Goal: Task Accomplishment & Management: Use online tool/utility

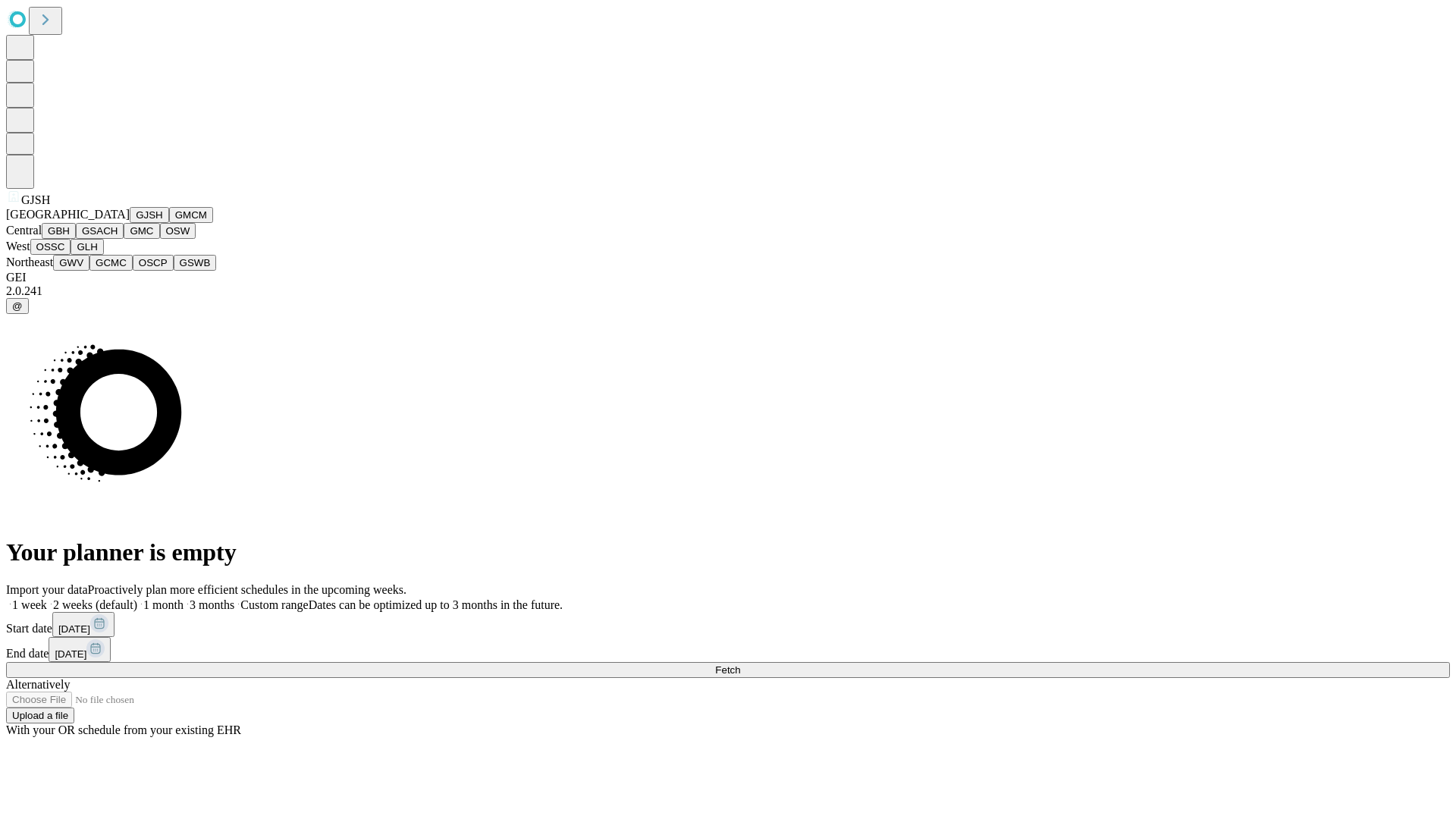
click at [129, 223] on button "GJSH" at bounding box center [149, 215] width 39 height 16
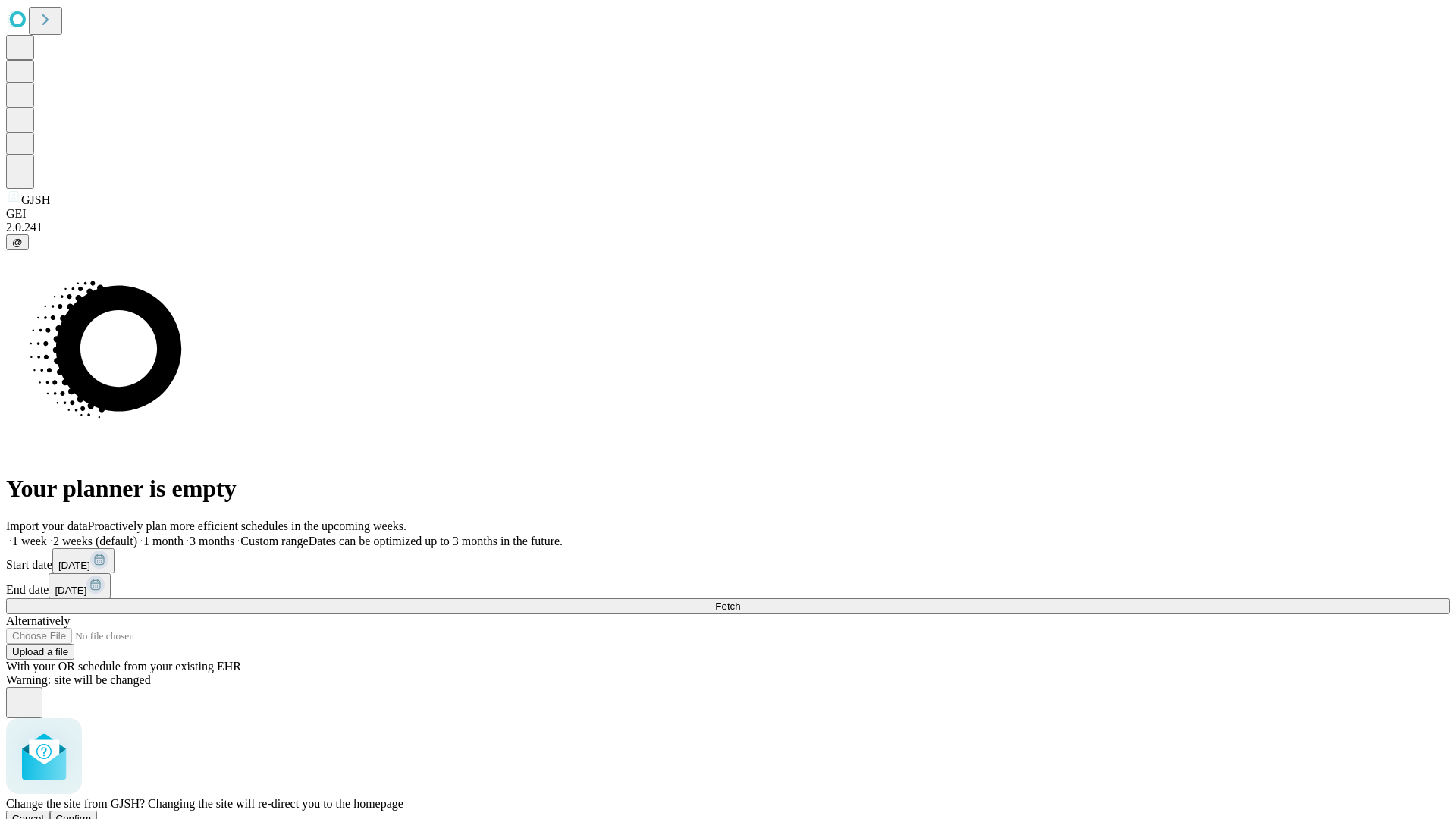
click at [92, 813] on span "Confirm" at bounding box center [73, 819] width 36 height 11
click at [138, 535] on label "2 weeks (default)" at bounding box center [92, 541] width 90 height 13
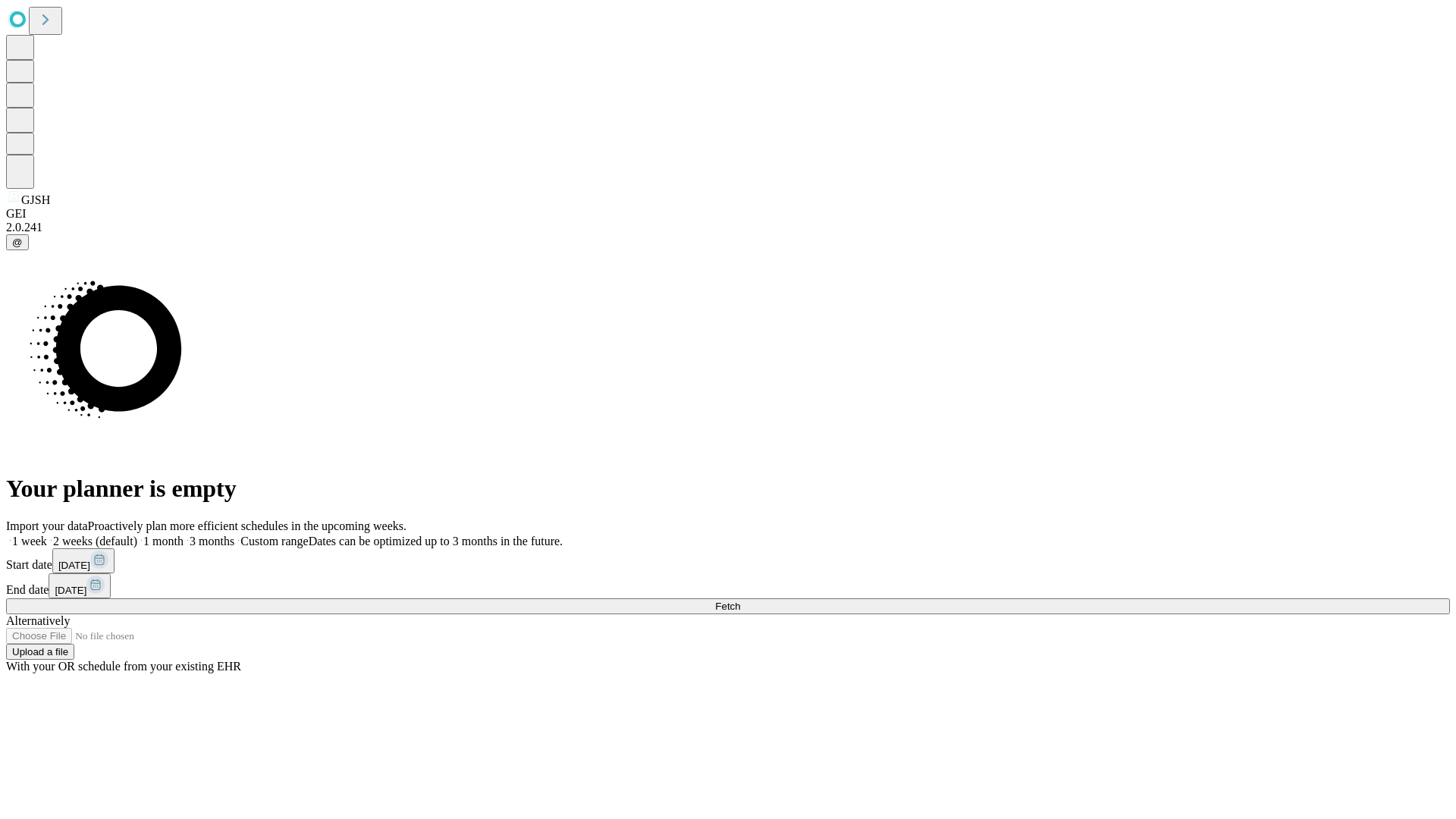
click at [740, 601] on span "Fetch" at bounding box center [727, 606] width 25 height 11
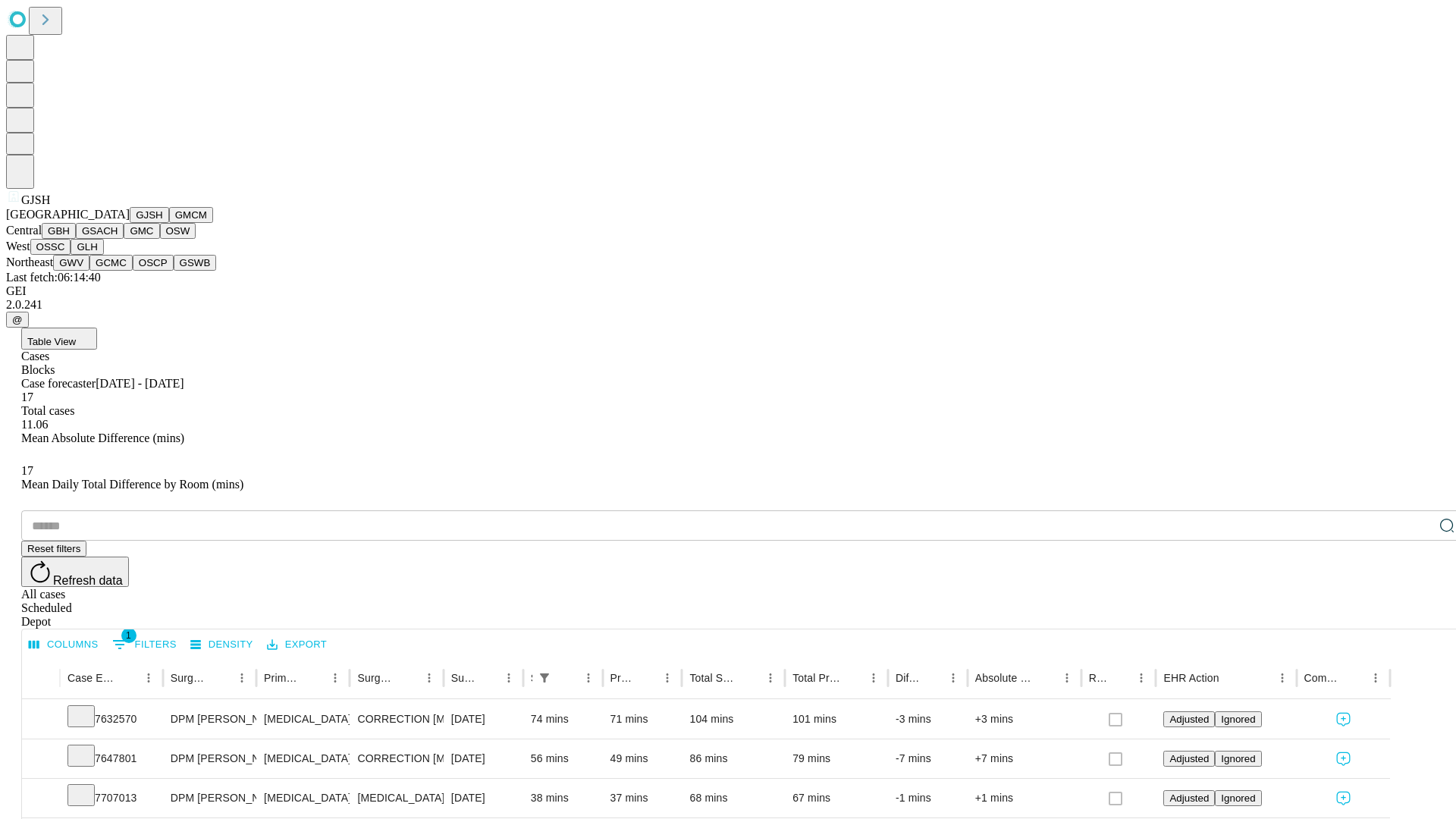
click at [169, 223] on button "GMCM" at bounding box center [191, 215] width 44 height 16
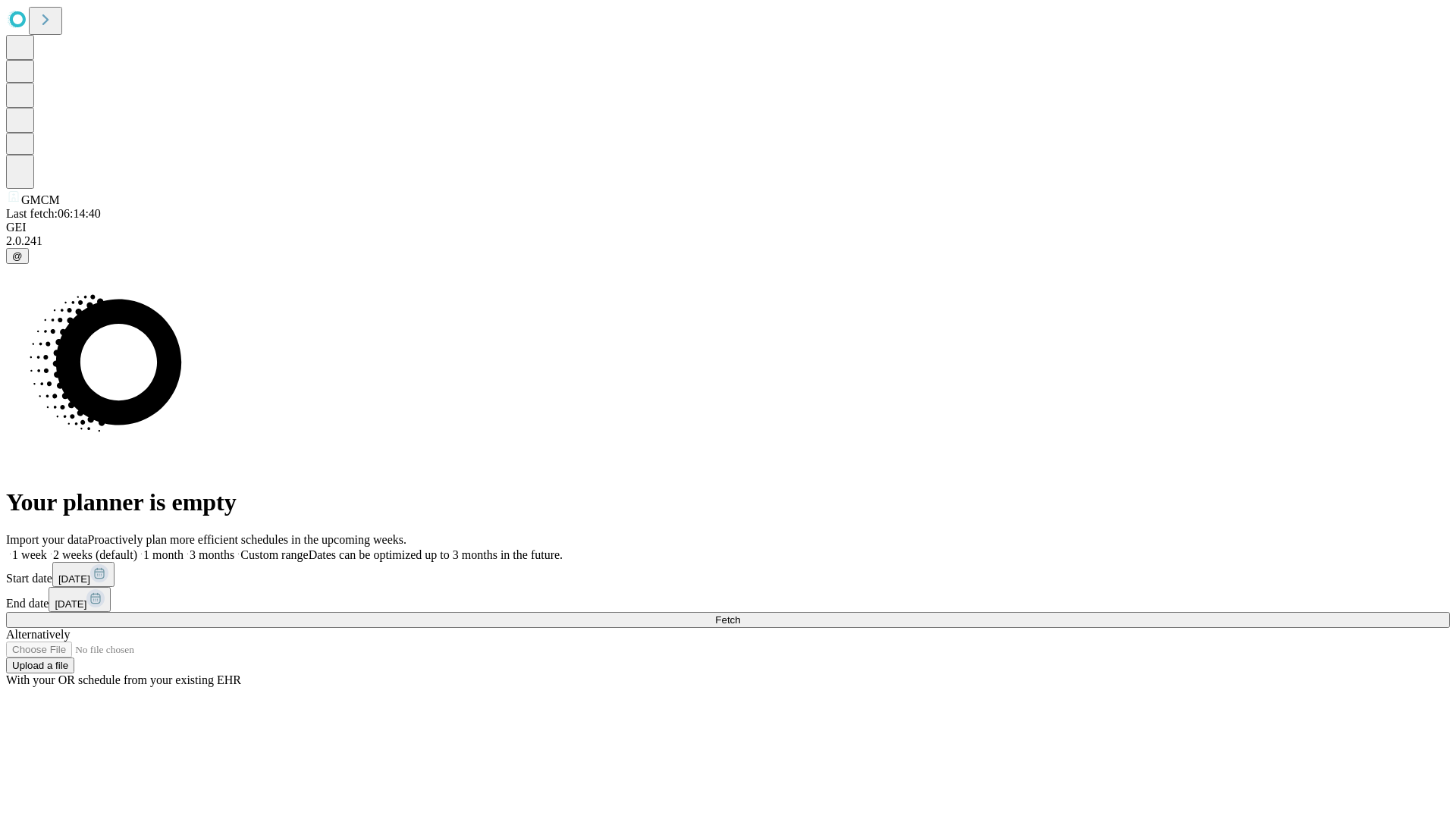
click at [138, 548] on label "2 weeks (default)" at bounding box center [92, 555] width 90 height 13
click at [740, 614] on span "Fetch" at bounding box center [727, 620] width 25 height 11
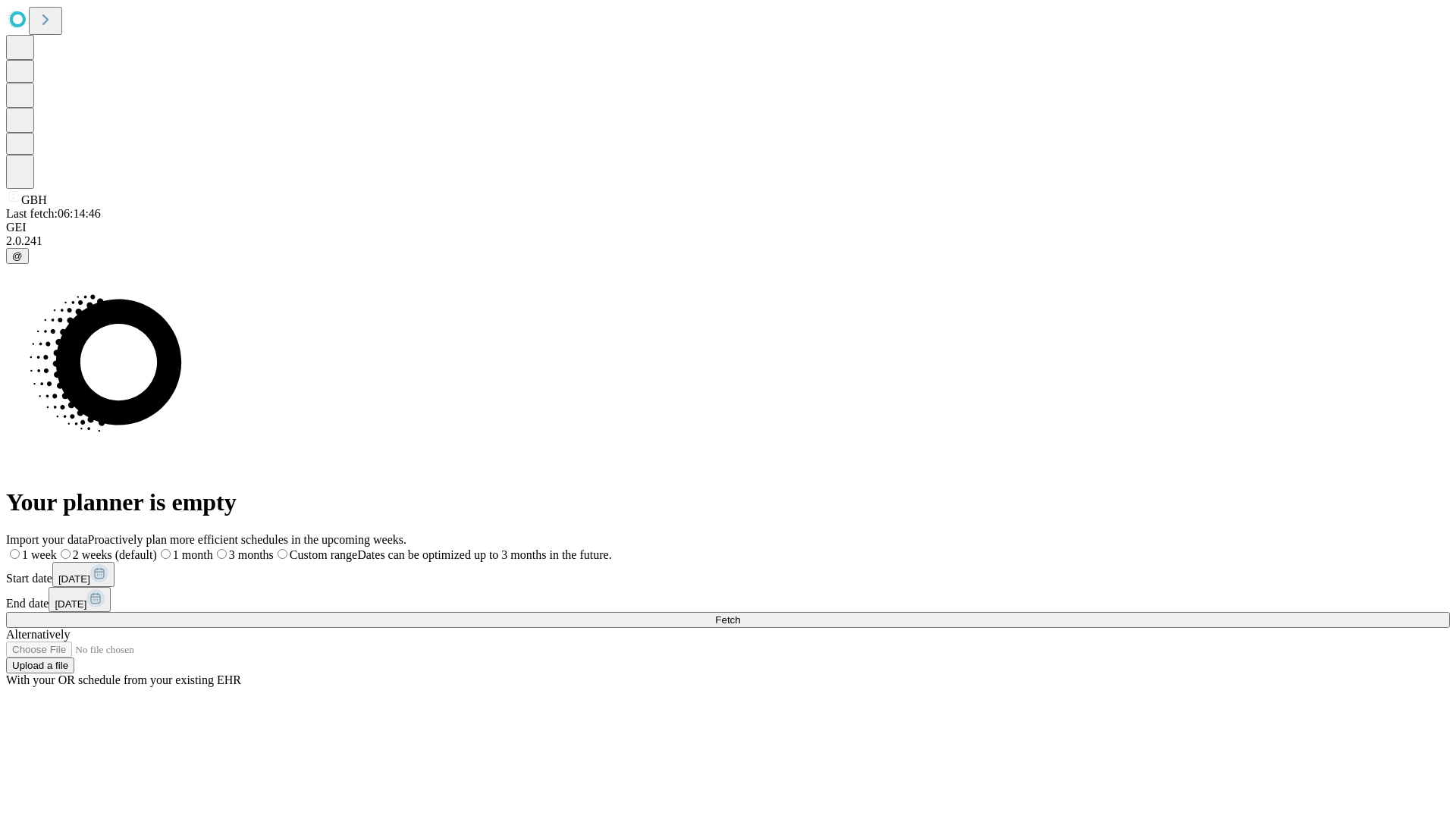
click at [157, 548] on label "2 weeks (default)" at bounding box center [106, 555] width 100 height 13
click at [740, 614] on span "Fetch" at bounding box center [727, 620] width 25 height 11
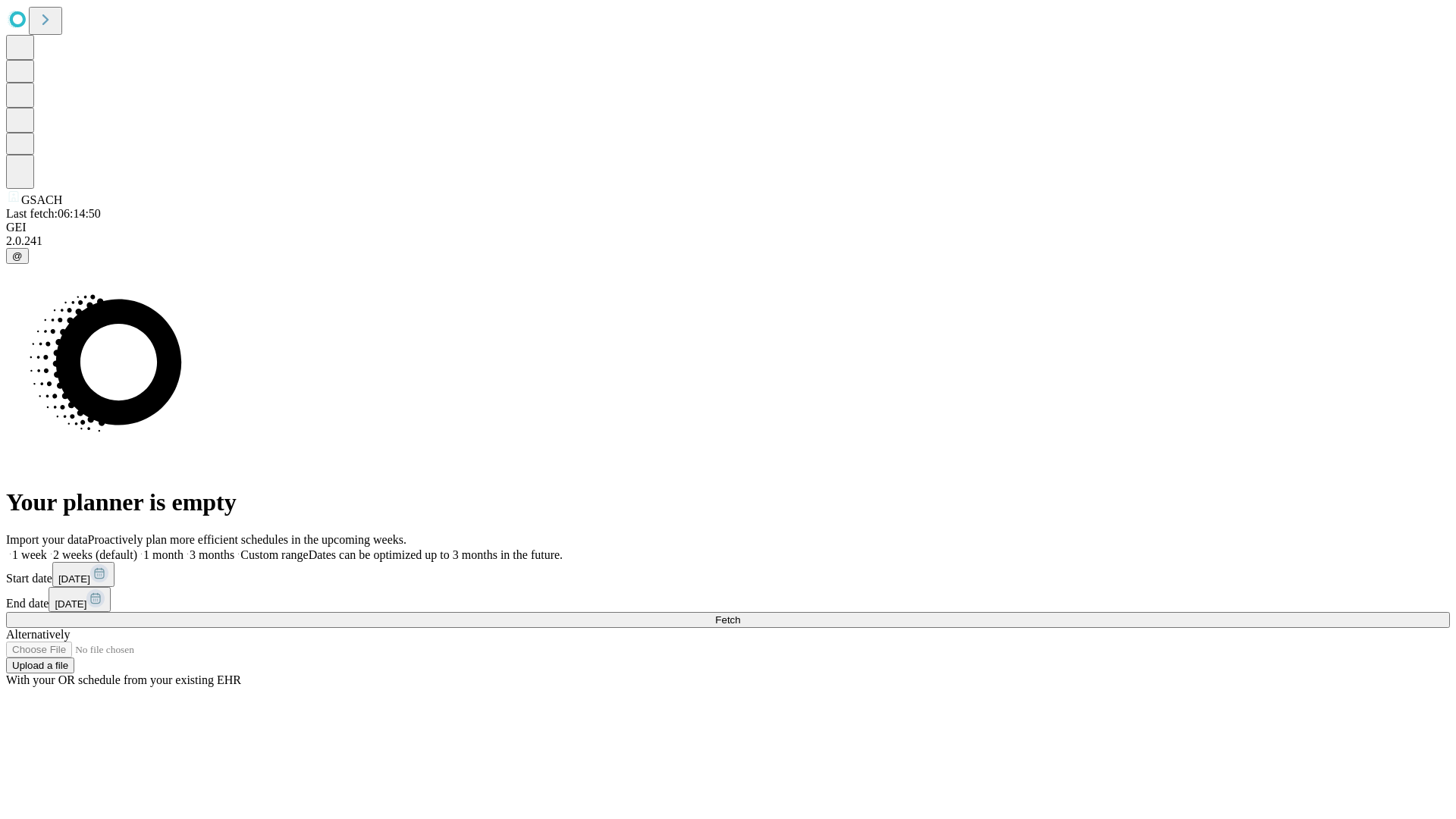
click at [138, 548] on label "2 weeks (default)" at bounding box center [92, 555] width 90 height 13
click at [740, 614] on span "Fetch" at bounding box center [727, 620] width 25 height 11
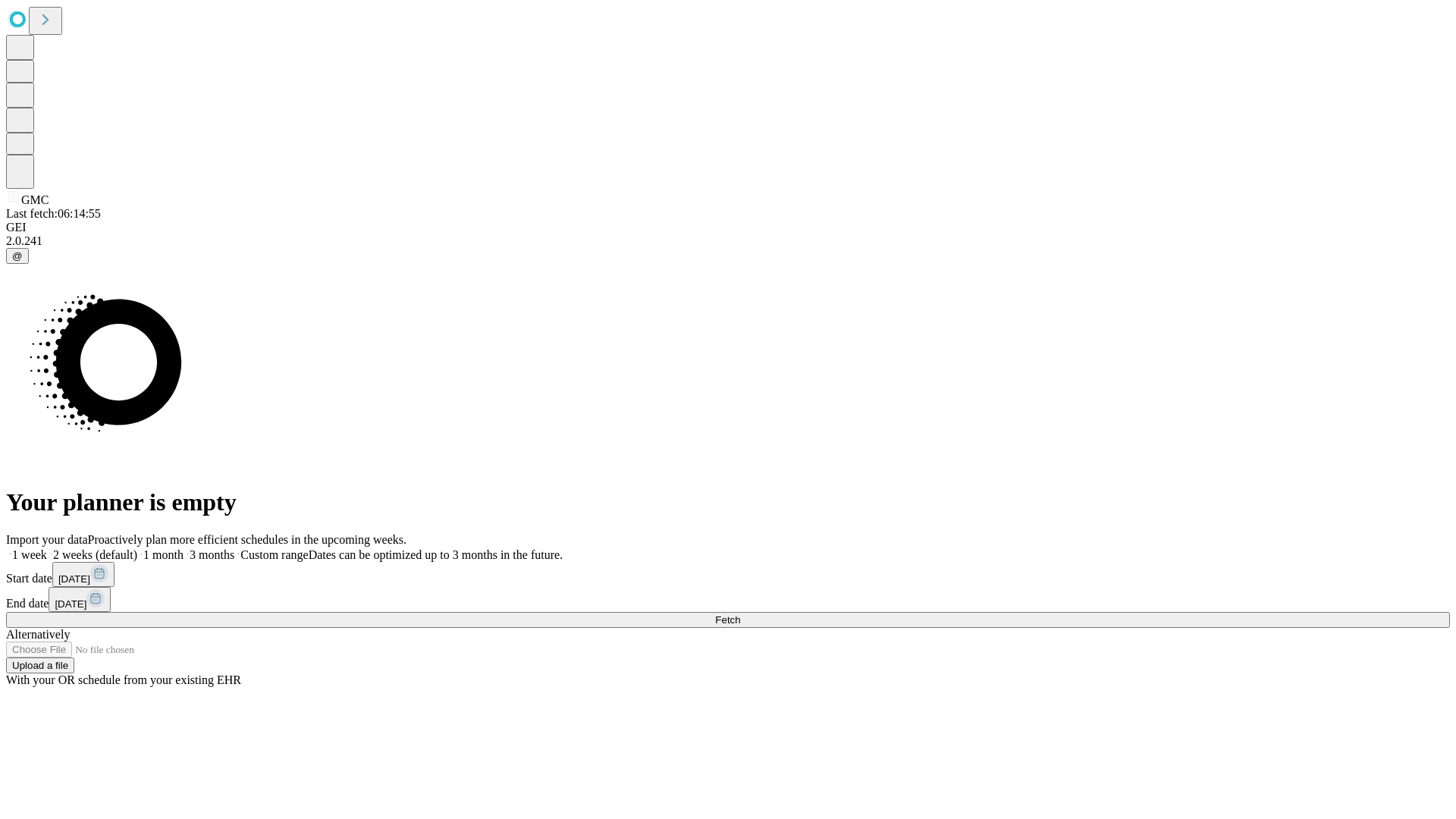
click at [138, 548] on label "2 weeks (default)" at bounding box center [92, 555] width 90 height 13
click at [740, 614] on span "Fetch" at bounding box center [727, 620] width 25 height 11
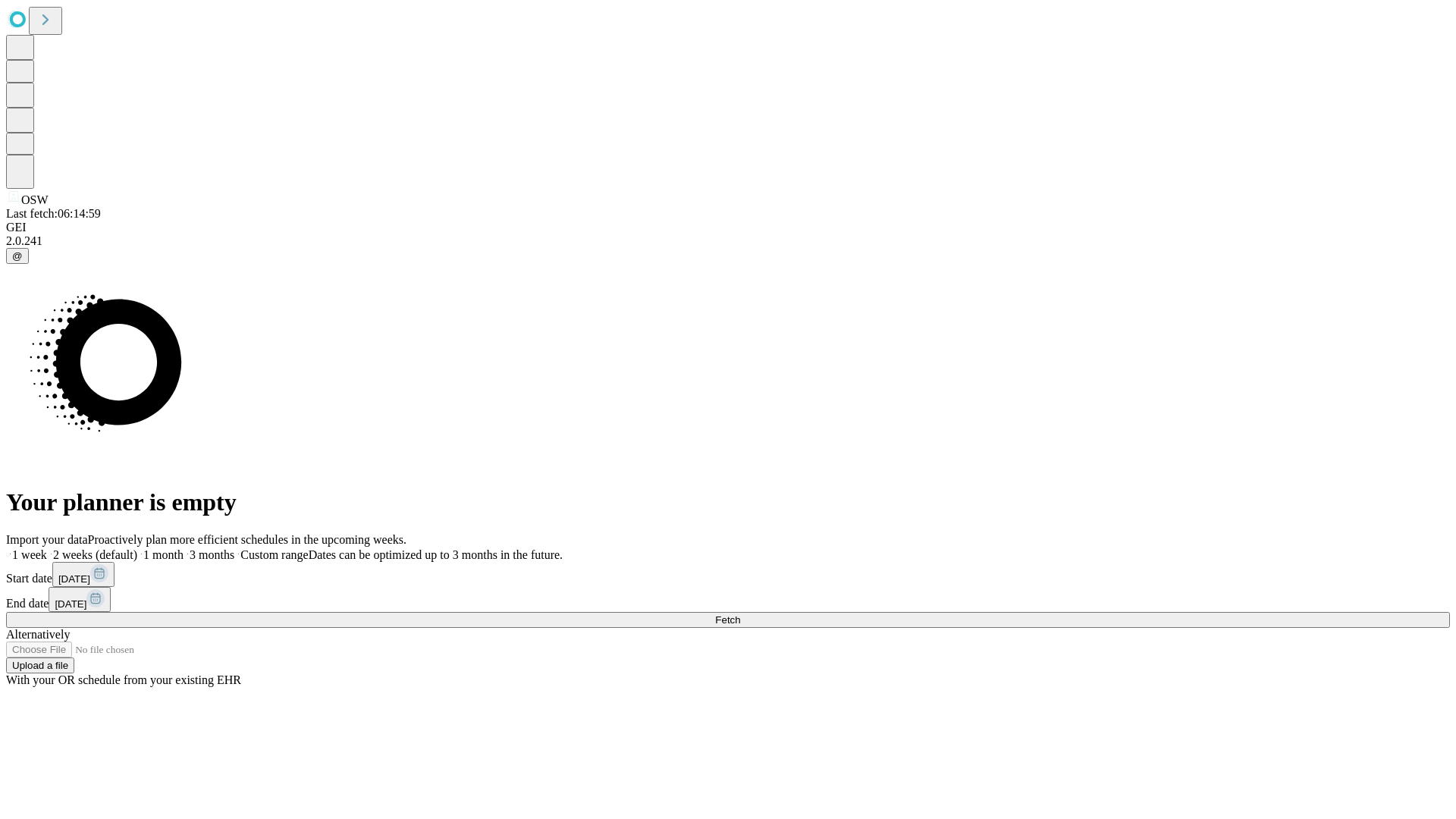
click at [138, 548] on label "2 weeks (default)" at bounding box center [92, 555] width 90 height 13
click at [740, 614] on span "Fetch" at bounding box center [727, 620] width 25 height 11
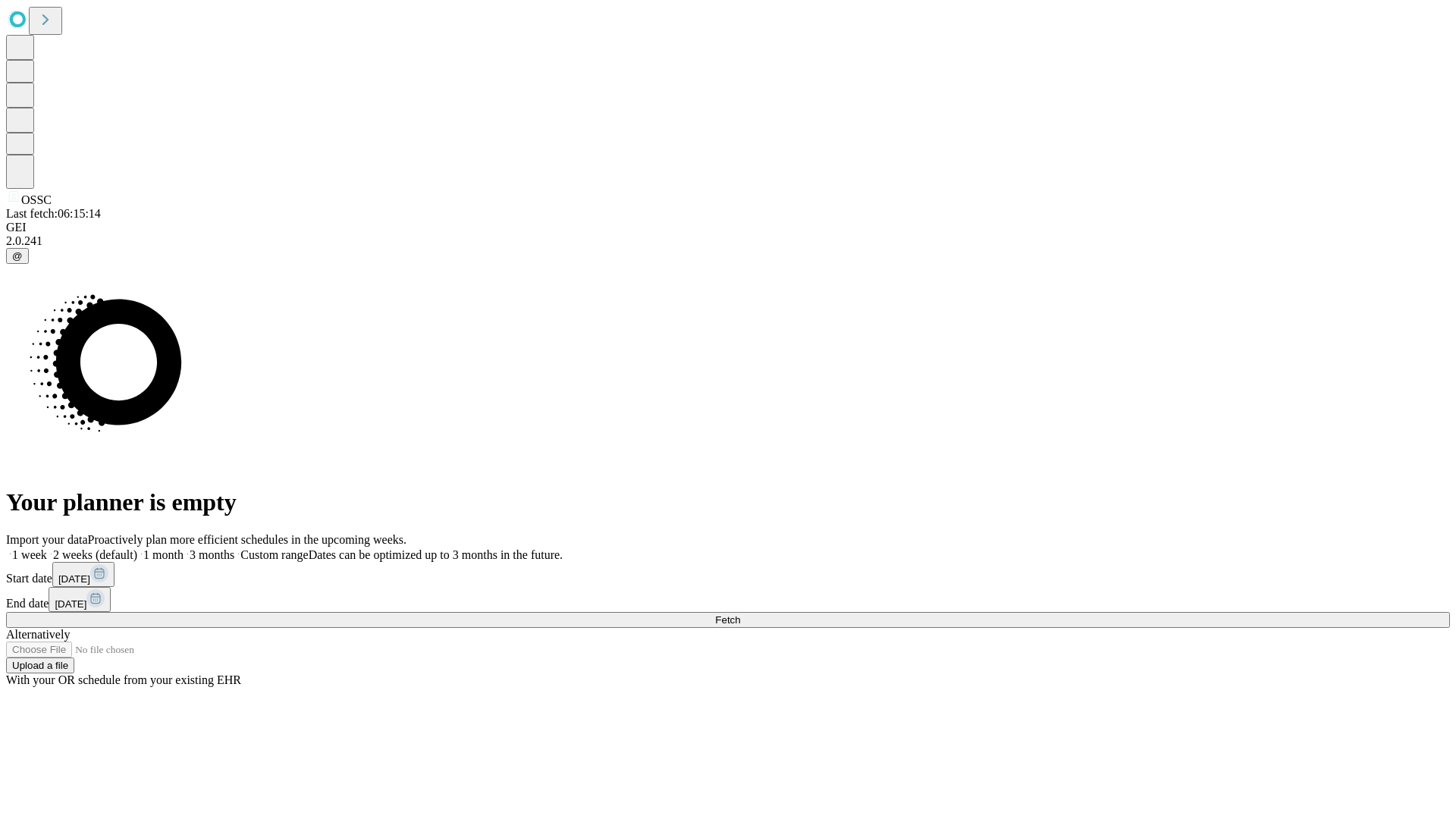
click at [138, 548] on label "2 weeks (default)" at bounding box center [92, 555] width 90 height 13
click at [740, 614] on span "Fetch" at bounding box center [727, 620] width 25 height 11
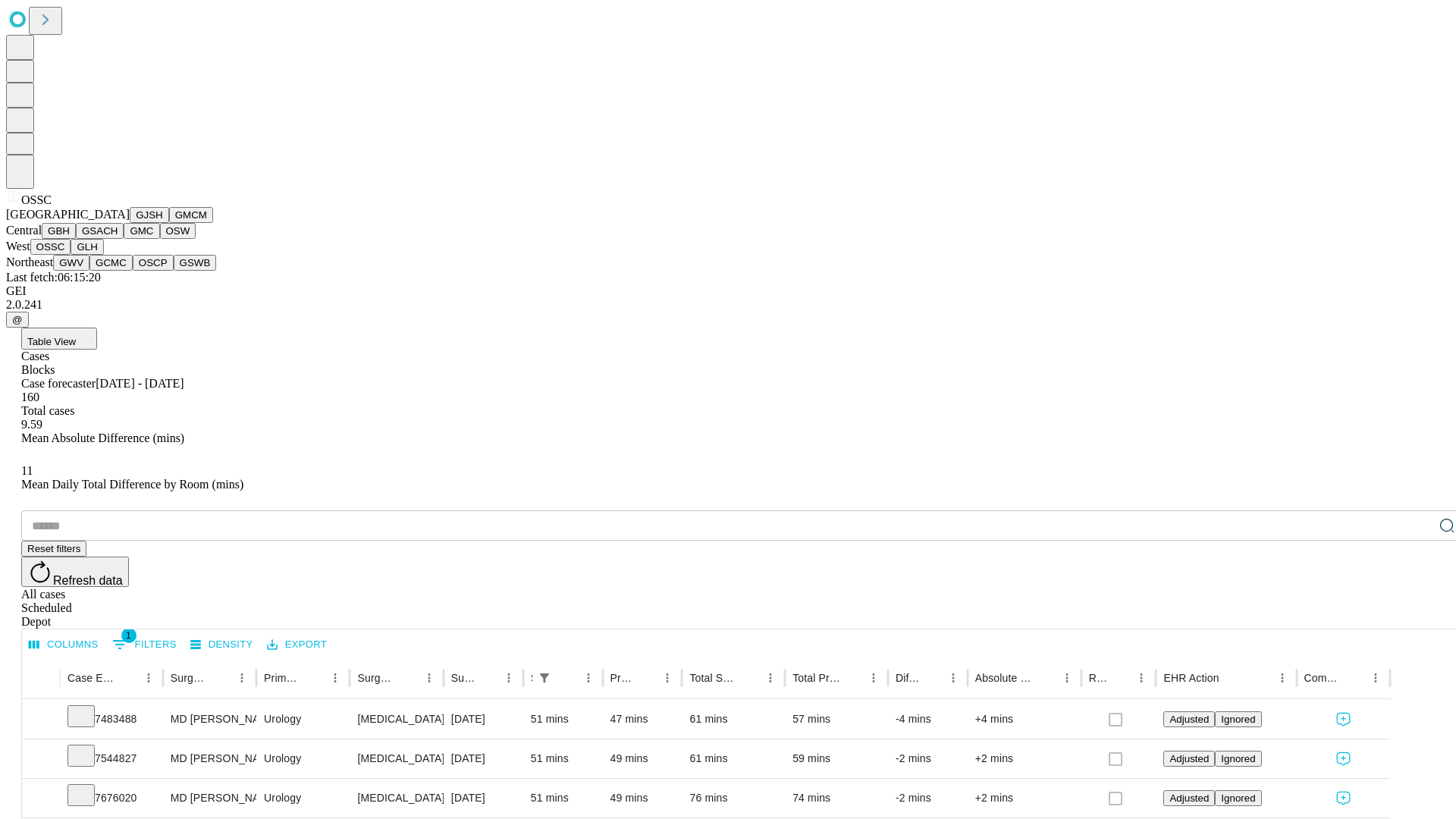
click at [103, 255] on button "GLH" at bounding box center [87, 247] width 33 height 16
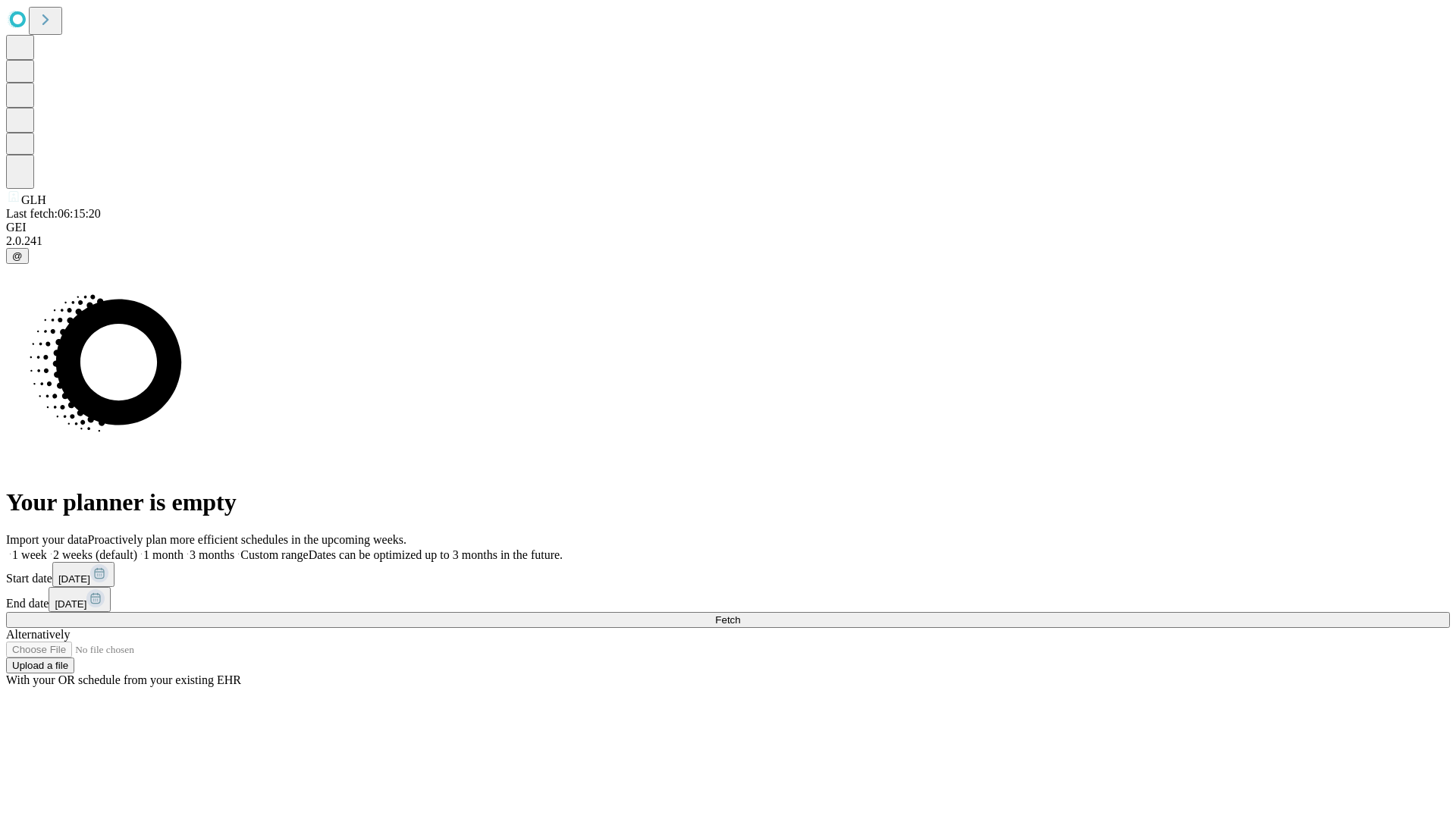
click at [138, 548] on label "2 weeks (default)" at bounding box center [92, 555] width 90 height 13
click at [740, 614] on span "Fetch" at bounding box center [727, 620] width 25 height 11
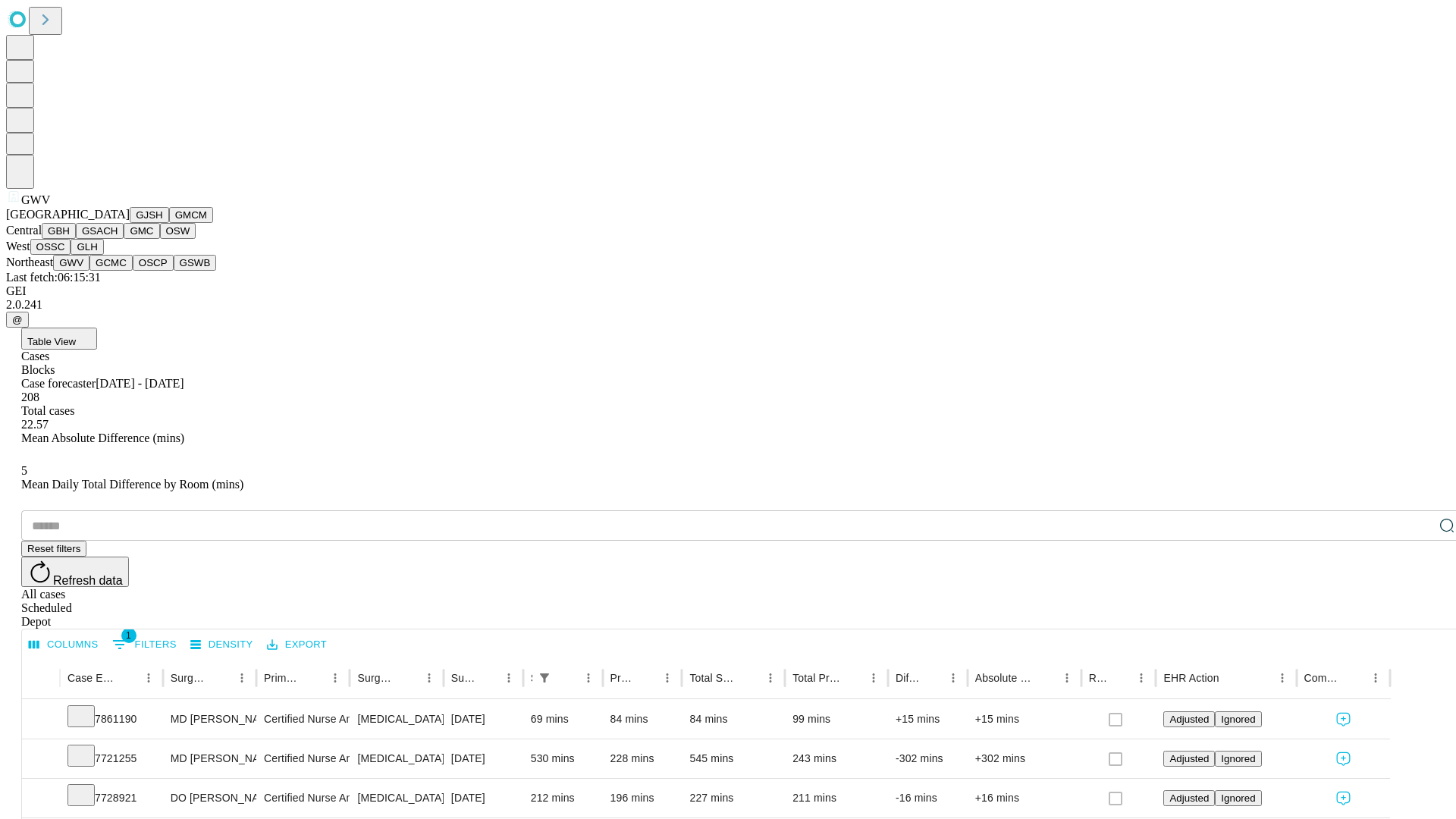
click at [117, 271] on button "GCMC" at bounding box center [111, 262] width 43 height 16
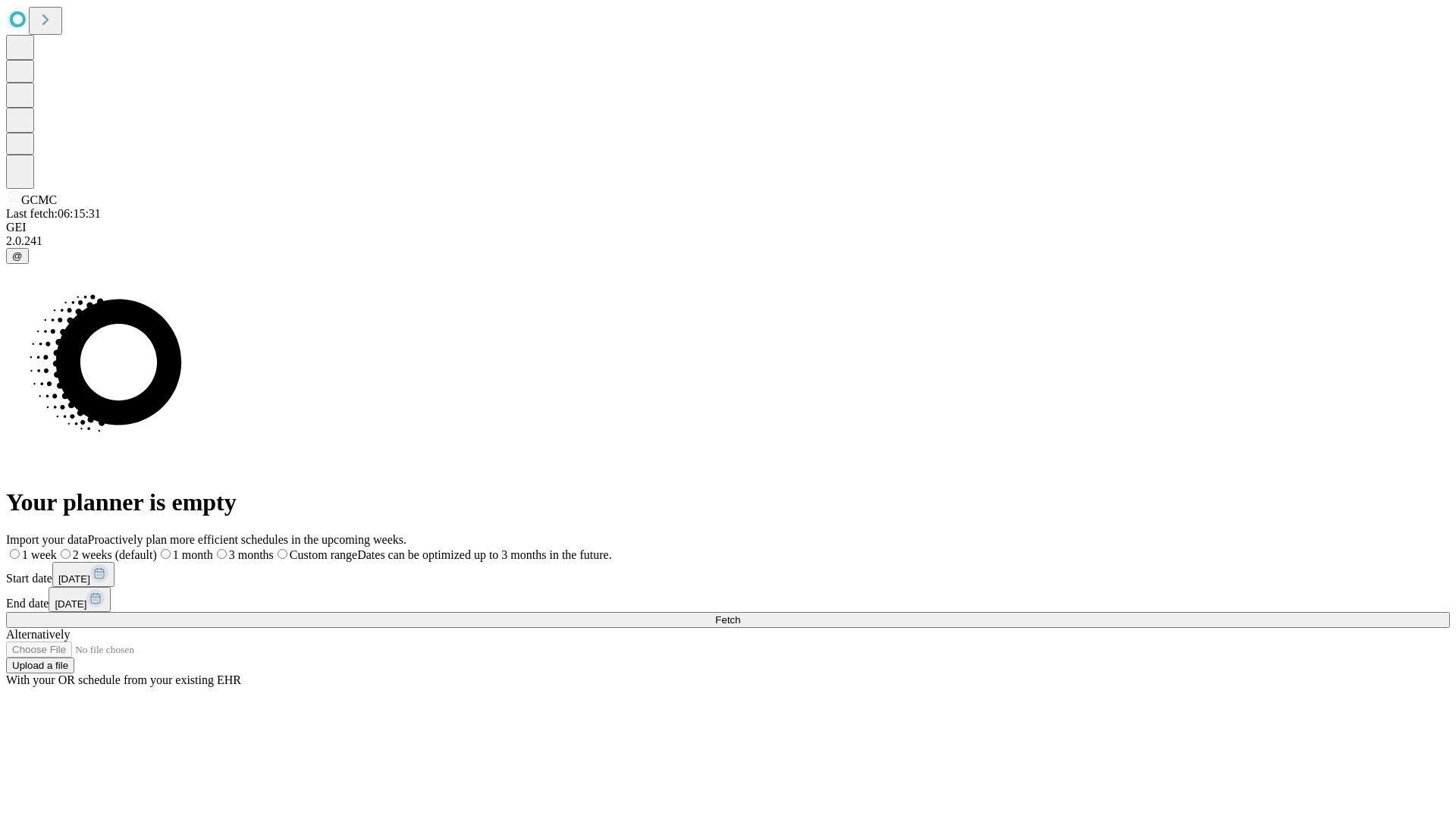
click at [157, 548] on label "2 weeks (default)" at bounding box center [106, 555] width 100 height 13
click at [740, 614] on span "Fetch" at bounding box center [727, 620] width 25 height 11
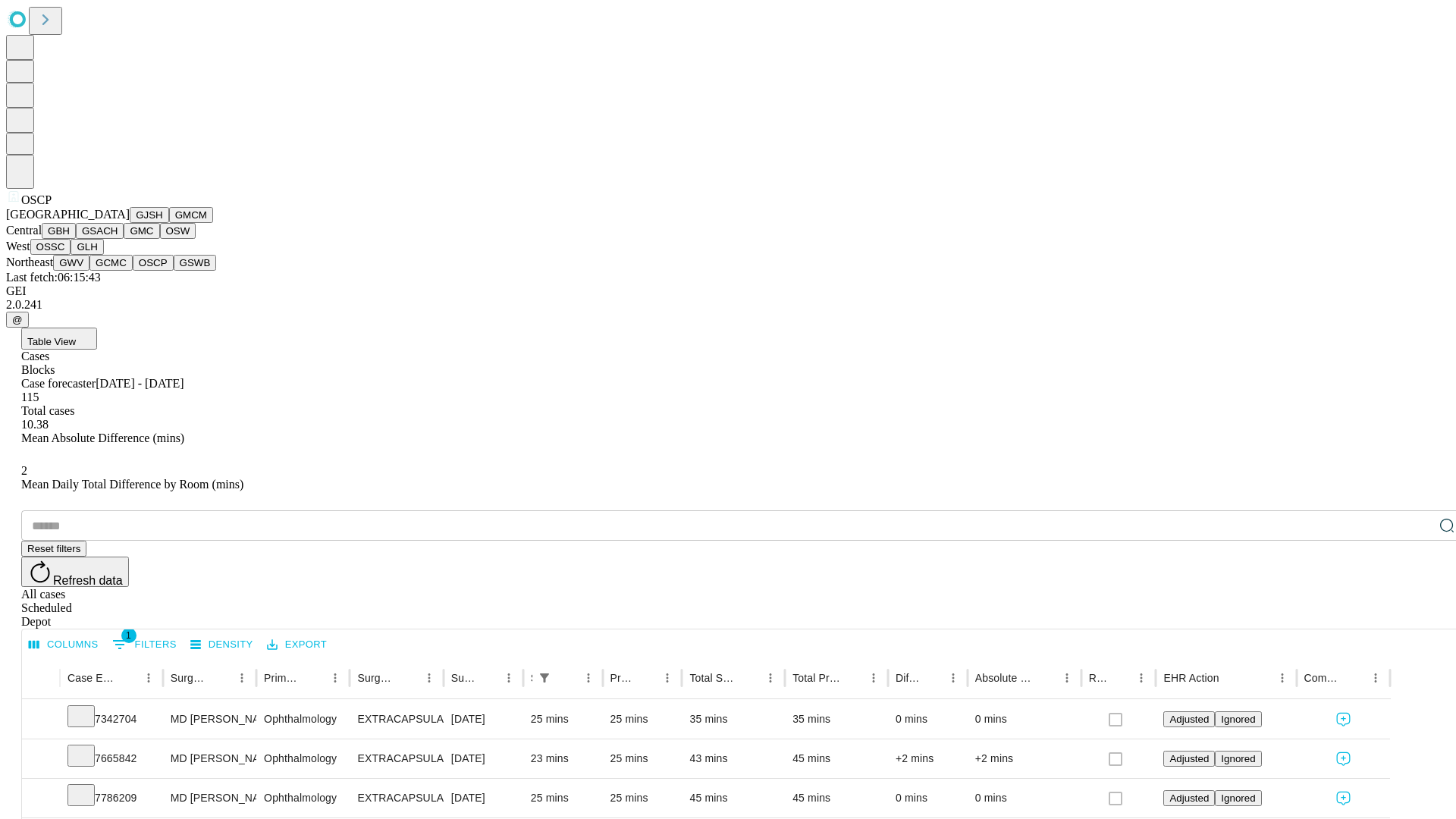
click at [173, 271] on button "GSWB" at bounding box center [194, 262] width 43 height 16
